Goal: Check status: Check status

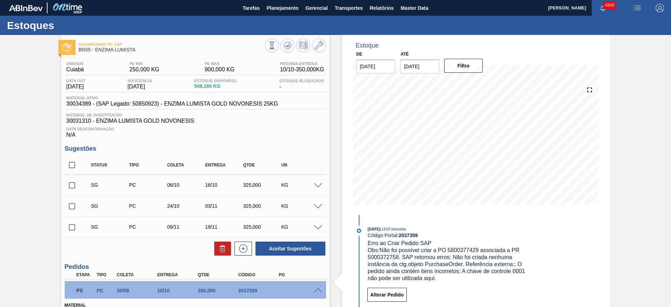
scroll to position [996, 0]
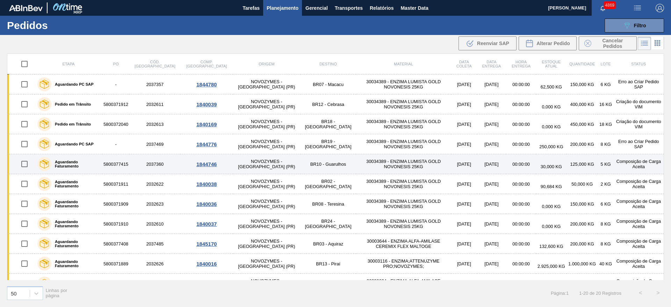
click at [120, 164] on td "5800377415" at bounding box center [115, 164] width 27 height 20
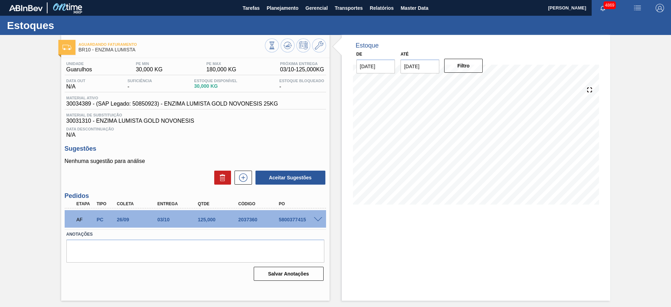
drag, startPoint x: 263, startPoint y: 218, endPoint x: 270, endPoint y: 220, distance: 7.7
click at [266, 222] on div "AF PC 26/09 03/10 125,000 2037360 5800377415" at bounding box center [193, 219] width 243 height 14
drag, startPoint x: 275, startPoint y: 219, endPoint x: 307, endPoint y: 220, distance: 32.8
click at [307, 220] on div "AF PC 26/09 03/10 125,000 2037360 5800377415" at bounding box center [193, 219] width 243 height 14
copy div "5800377415"
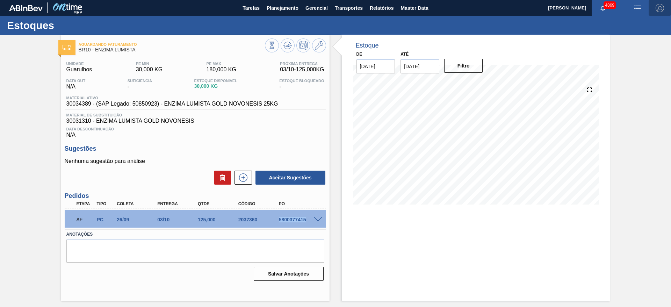
click at [650, 0] on button "button" at bounding box center [659, 8] width 22 height 16
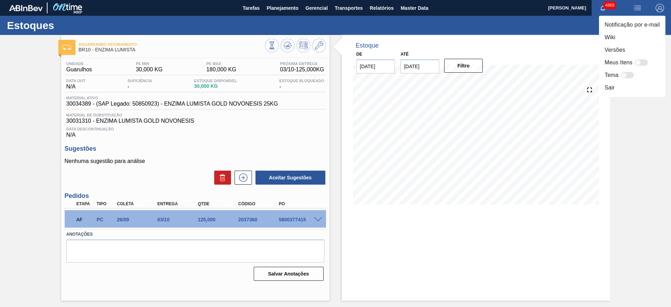
click at [566, 44] on div at bounding box center [335, 153] width 671 height 307
